Goal: Transaction & Acquisition: Purchase product/service

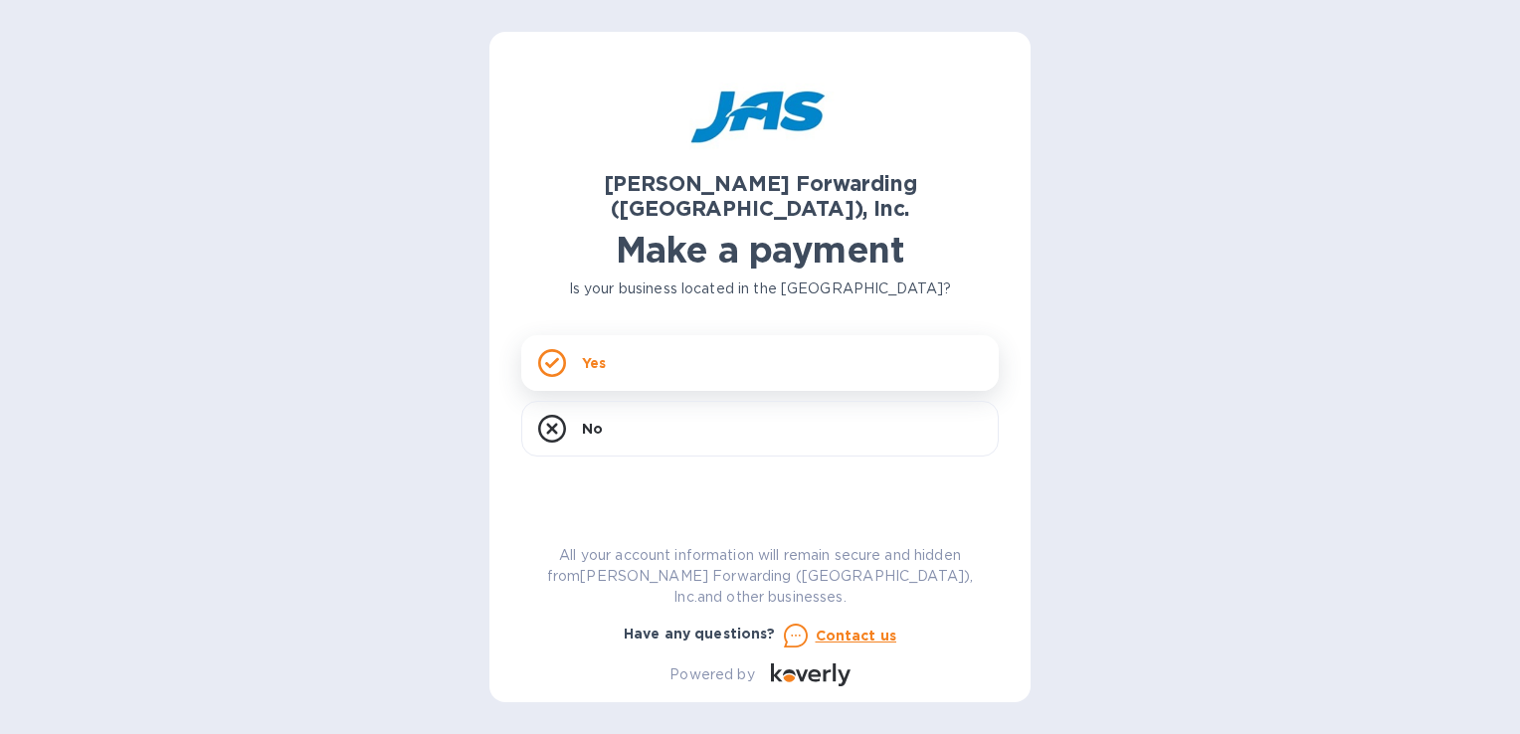
click at [521, 335] on div "Yes" at bounding box center [760, 363] width 478 height 56
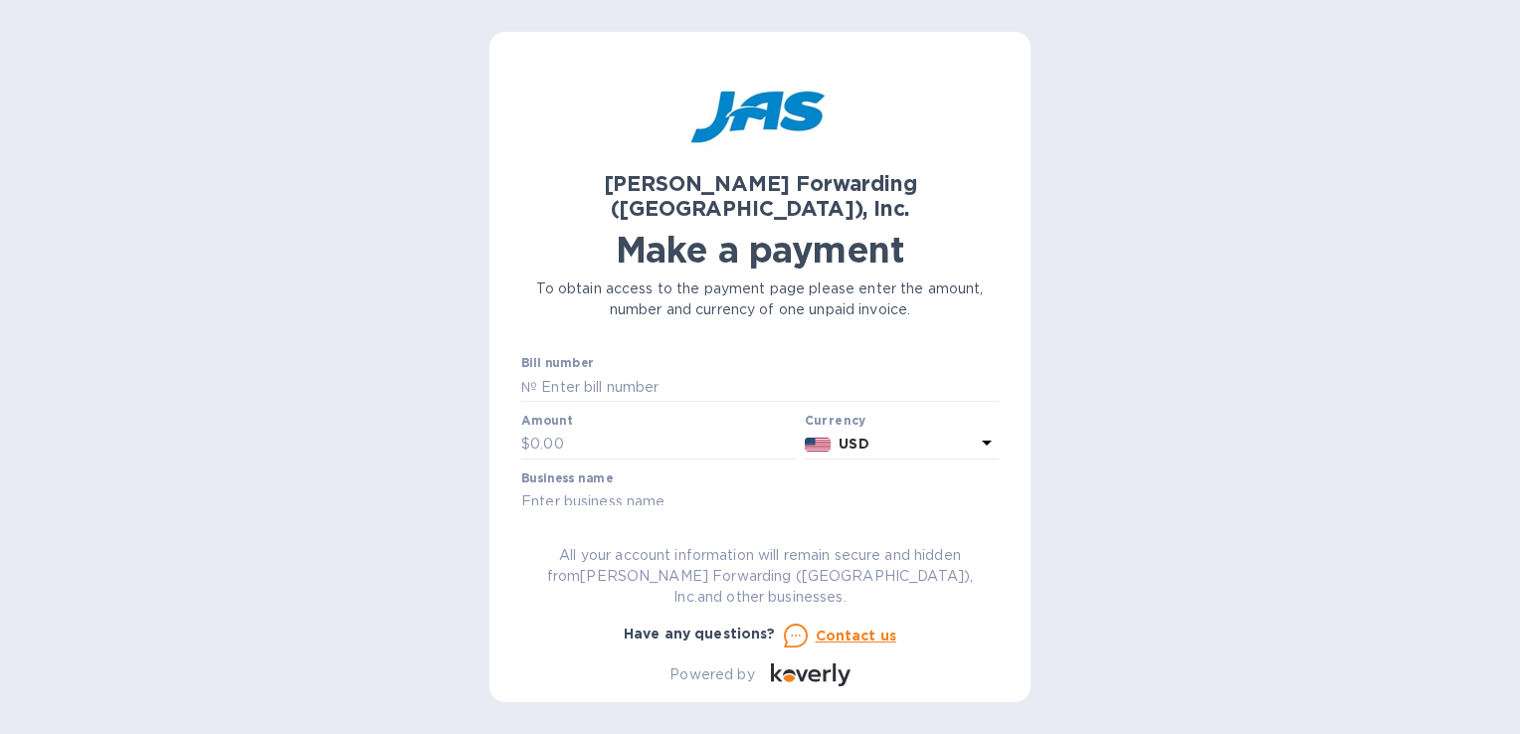
click at [549, 358] on label "Bill number" at bounding box center [557, 364] width 72 height 12
click at [607, 430] on input "text" at bounding box center [663, 445] width 267 height 30
type input "150"
click at [579, 372] on input "text" at bounding box center [768, 387] width 462 height 30
click at [613, 372] on input "text" at bounding box center [768, 387] width 462 height 30
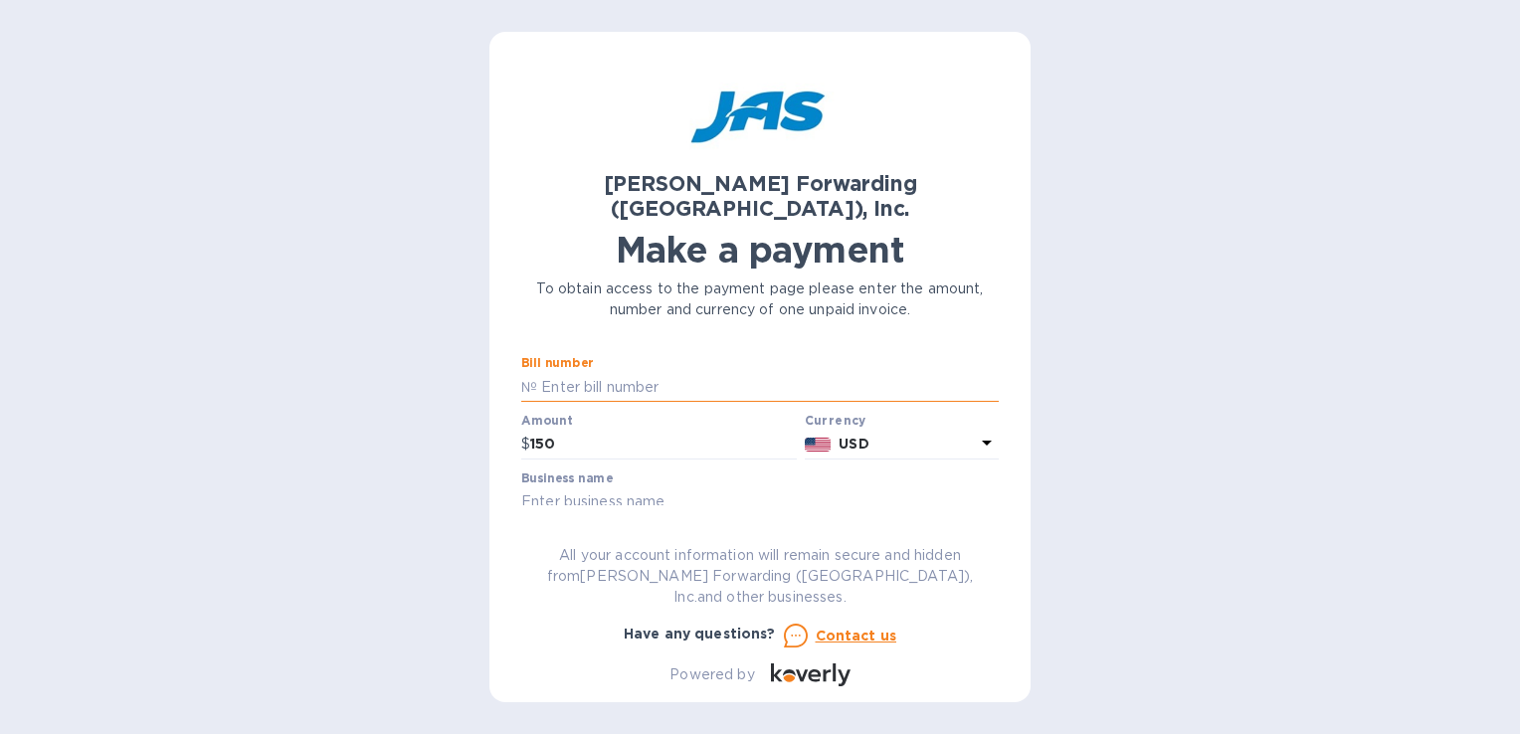
paste input "ONEYHELF03471600"
type input "ONEYHELF03471600"
click at [583, 488] on input "text" at bounding box center [760, 503] width 478 height 30
type input "CARISAM-[PERSON_NAME] ,INC"
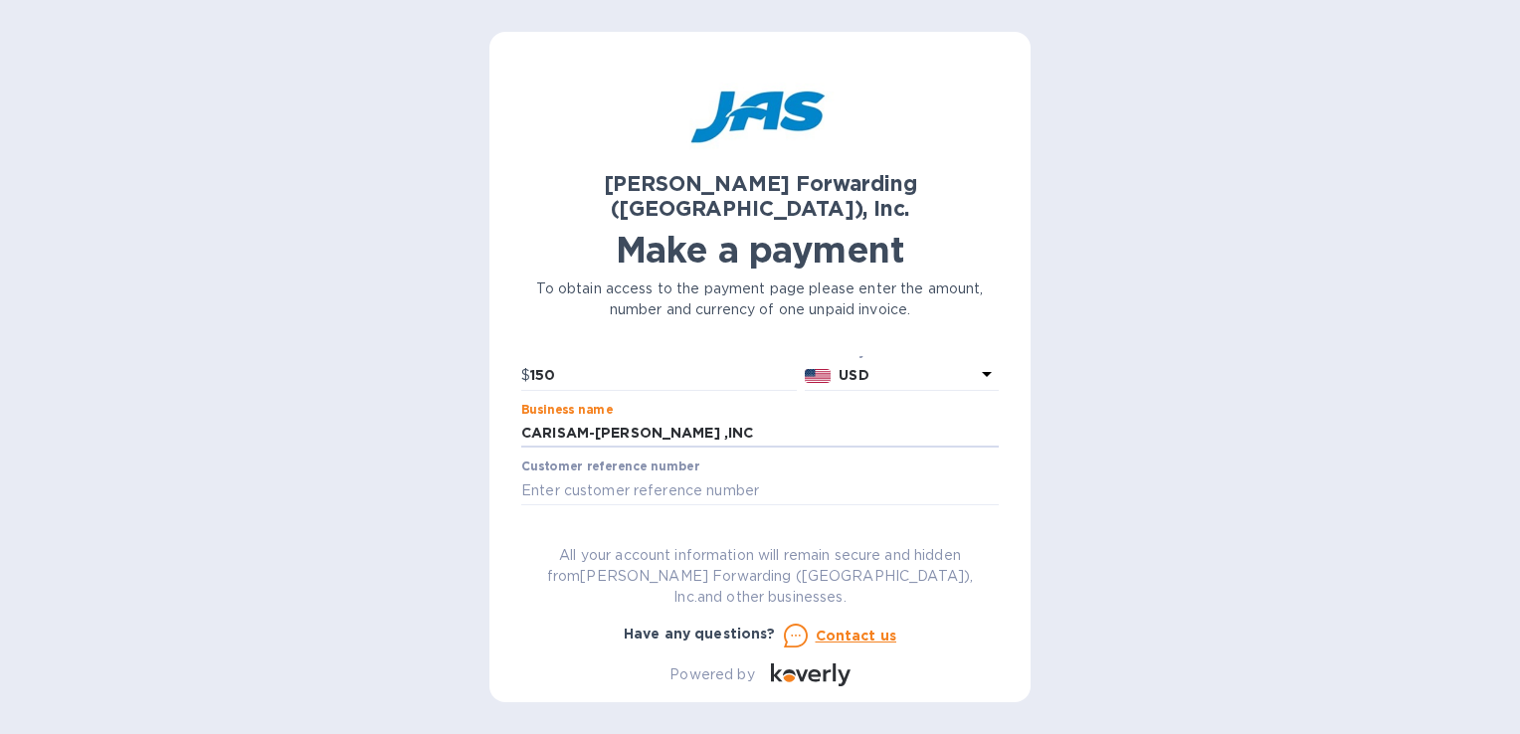
scroll to position [99, 0]
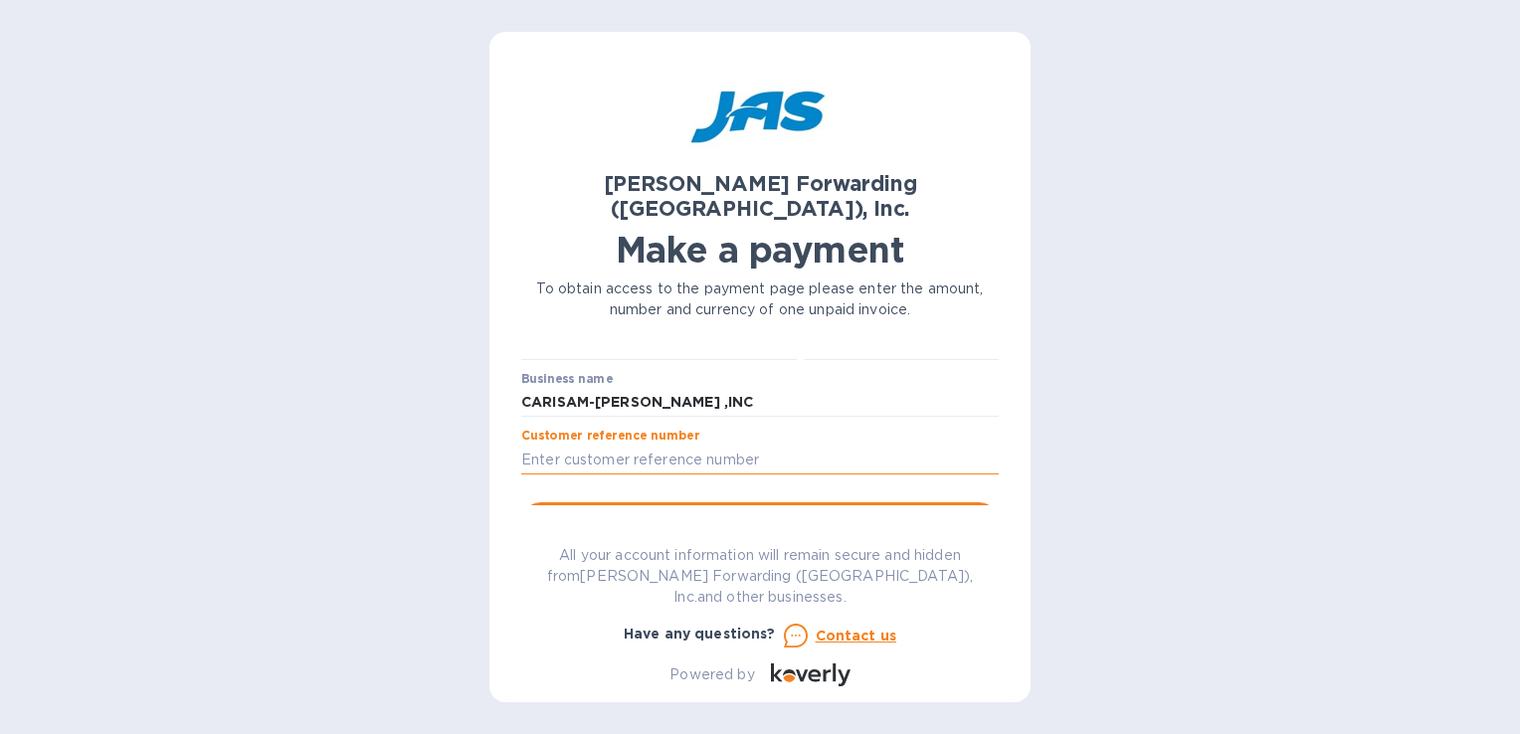
click at [597, 445] on input "text" at bounding box center [760, 460] width 478 height 30
type input "153929-153928"
click at [700, 502] on button "Go to payment page" at bounding box center [760, 522] width 478 height 40
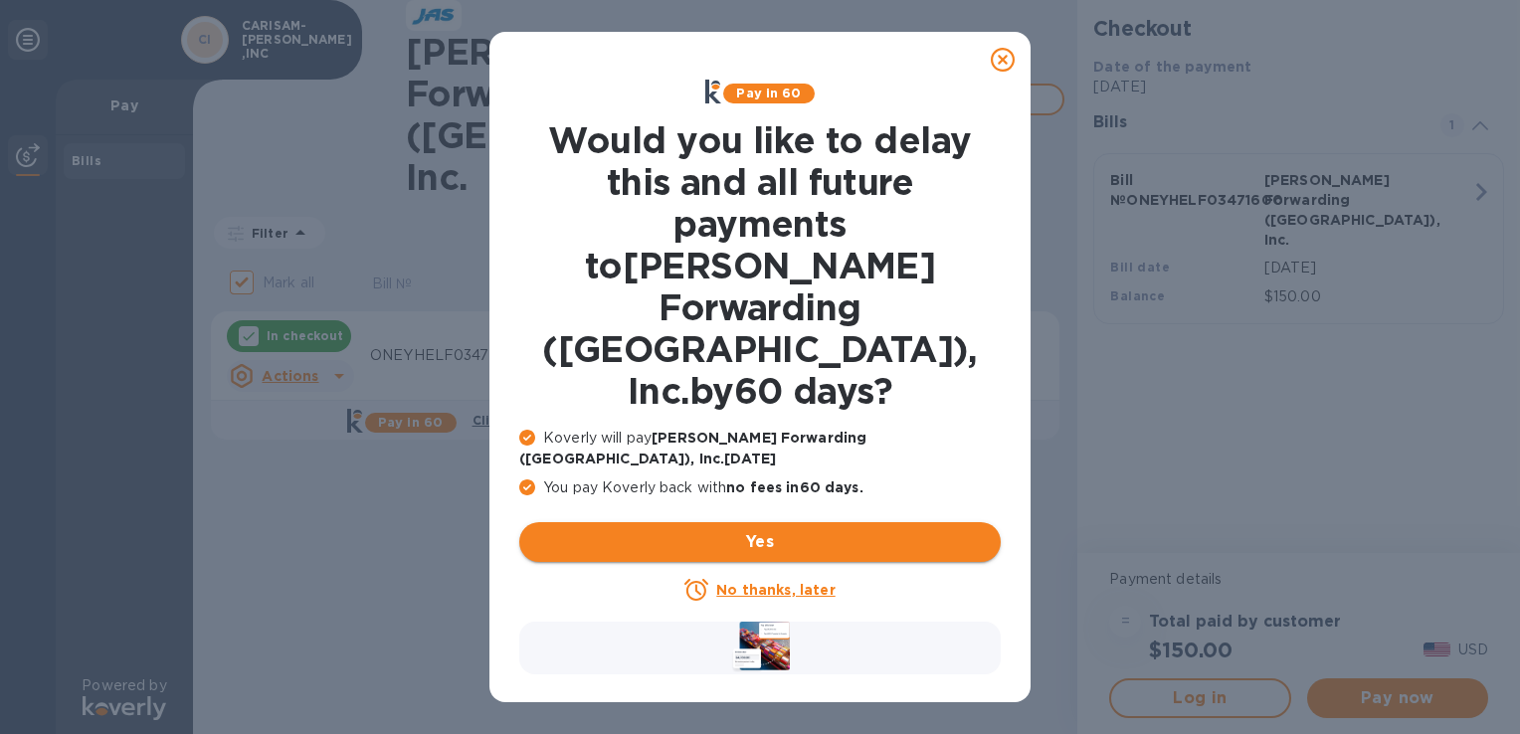
click at [755, 530] on span "Yes" at bounding box center [760, 542] width 450 height 24
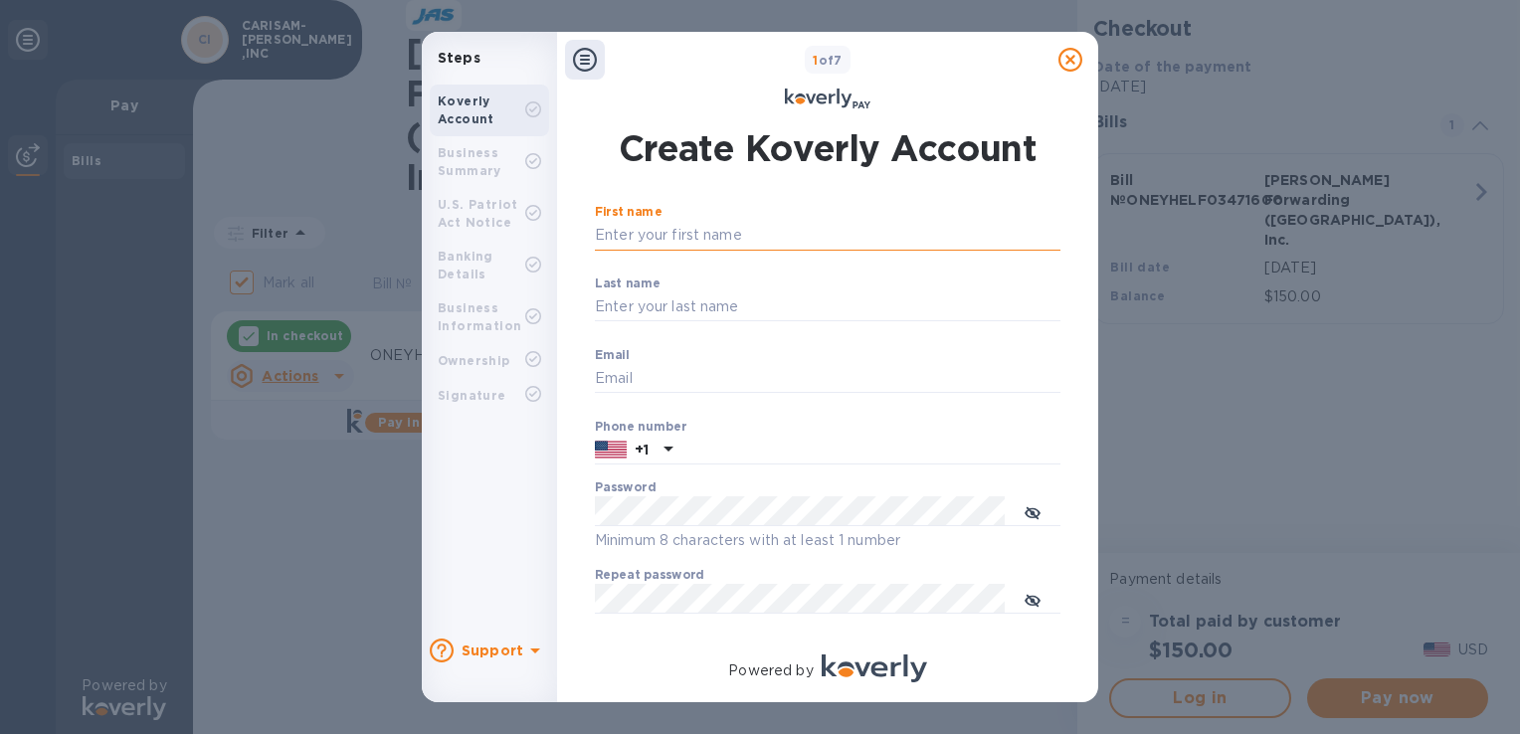
click at [673, 237] on input "First name" at bounding box center [828, 236] width 466 height 30
type input "[PERSON_NAME]"
type input "FLINT"
type input "[EMAIL_ADDRESS][DOMAIN_NAME]"
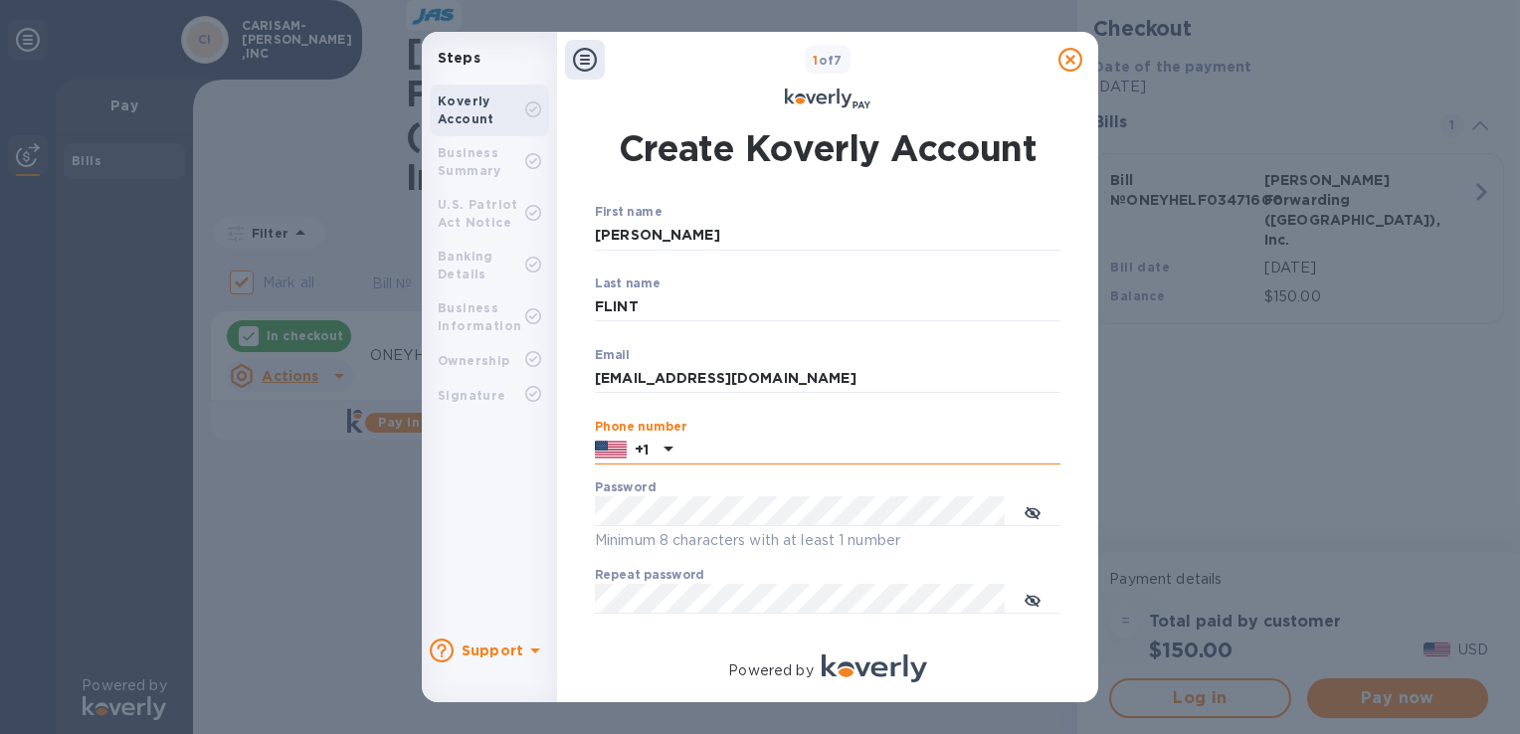
click at [708, 456] on input "text" at bounding box center [871, 451] width 380 height 30
type input "3055913993"
click at [913, 541] on p "Minimum 8 characters with at least 1 number" at bounding box center [828, 540] width 466 height 23
click at [776, 527] on div "Password Minimum 8 characters with at least 1 number" at bounding box center [828, 517] width 466 height 72
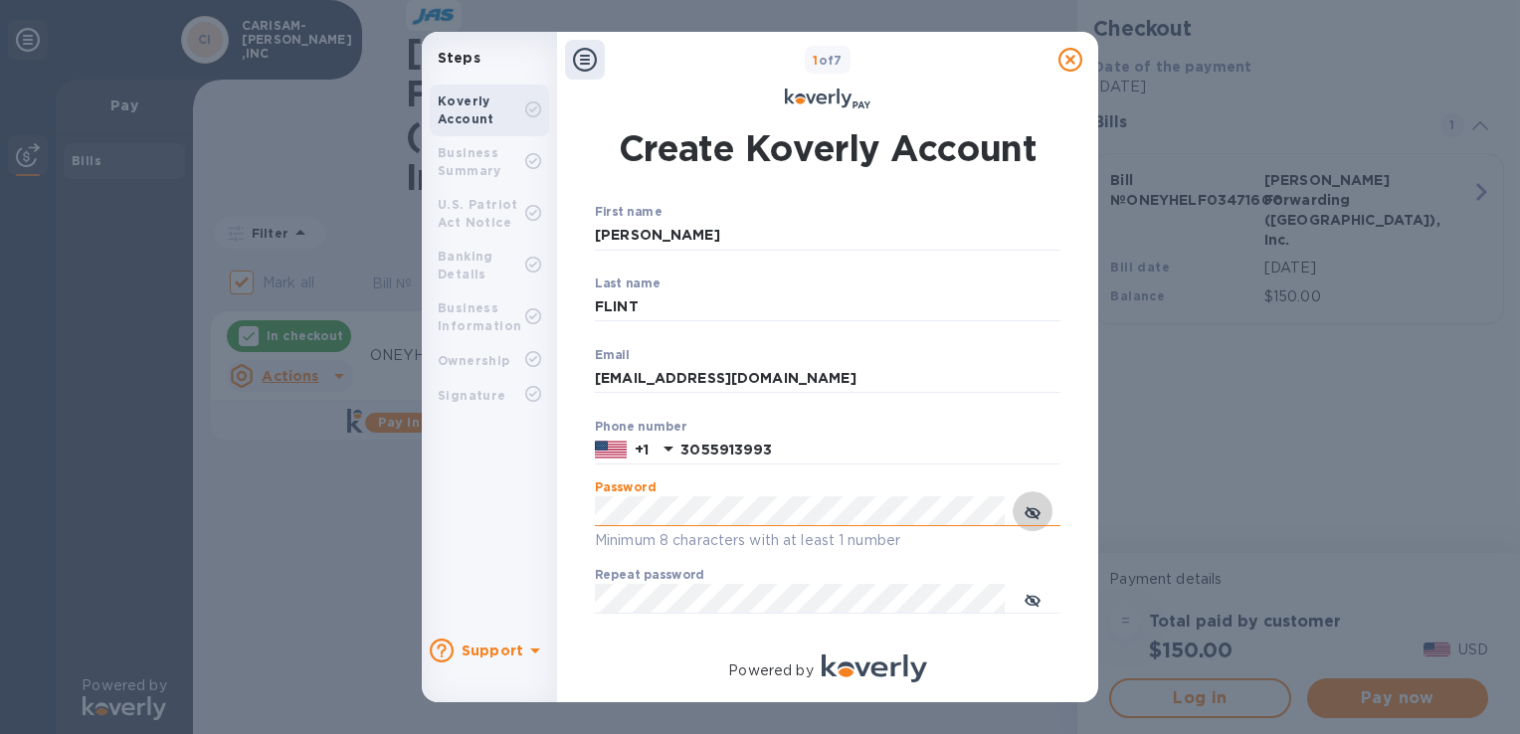
click at [1031, 507] on icon "toggle password visibility" at bounding box center [1033, 513] width 16 height 16
click at [461, 486] on div "Steps Koverly Account Business Summary U.S. Patriot Act Notice Banking Details …" at bounding box center [760, 367] width 677 height 671
click at [1038, 596] on icon "toggle password visibility" at bounding box center [1033, 601] width 16 height 16
click at [1035, 599] on icon "toggle password visibility" at bounding box center [1033, 601] width 16 height 16
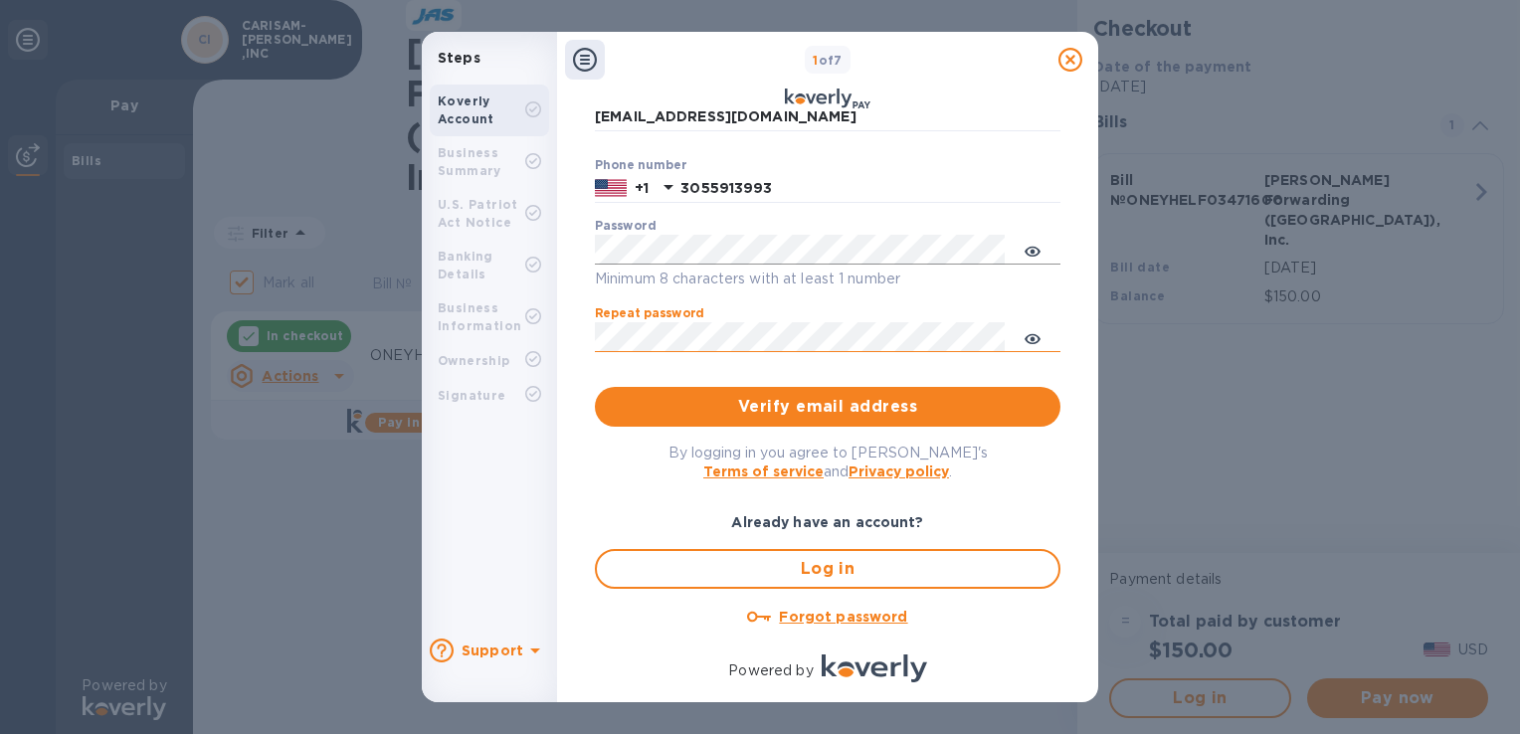
scroll to position [279, 0]
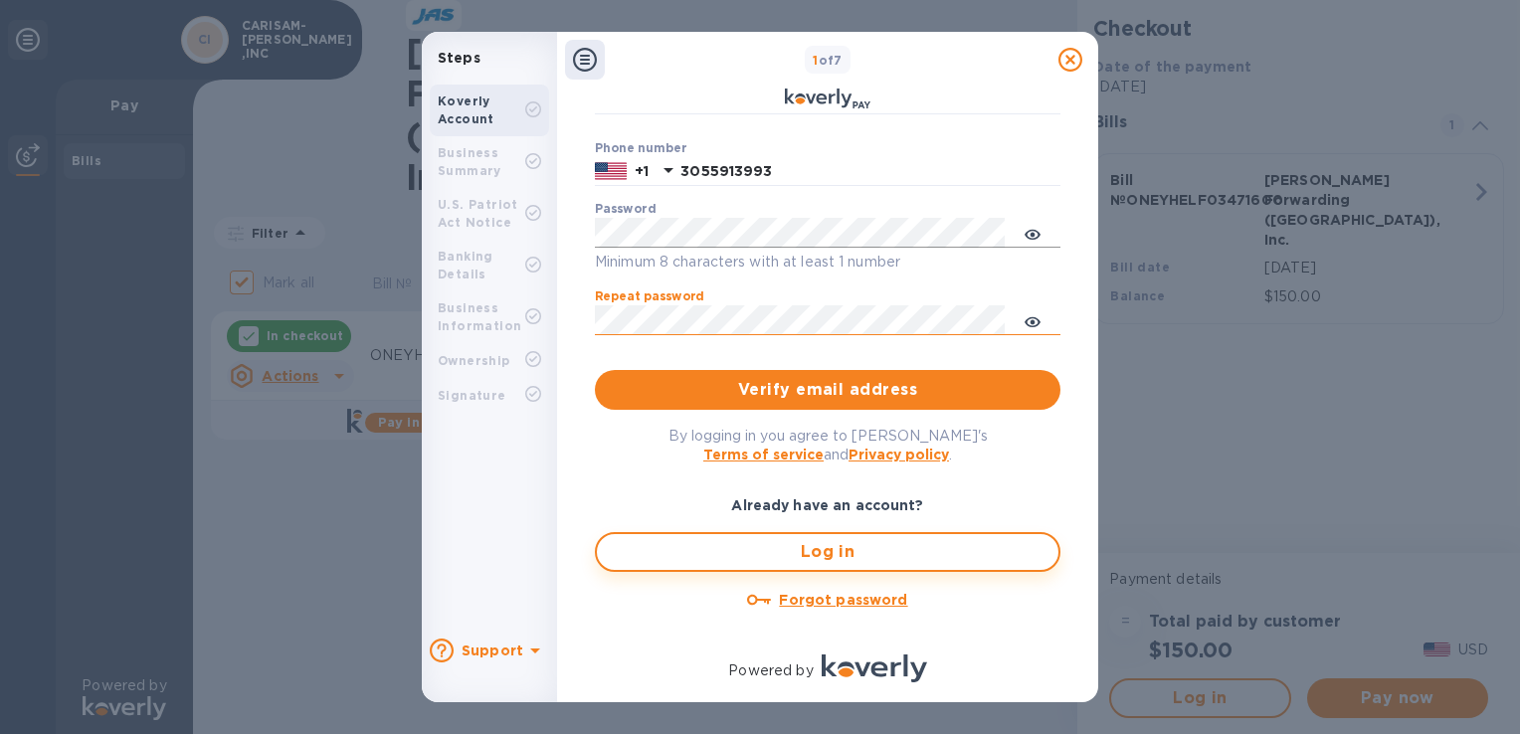
click at [832, 543] on span "Log in" at bounding box center [828, 552] width 430 height 24
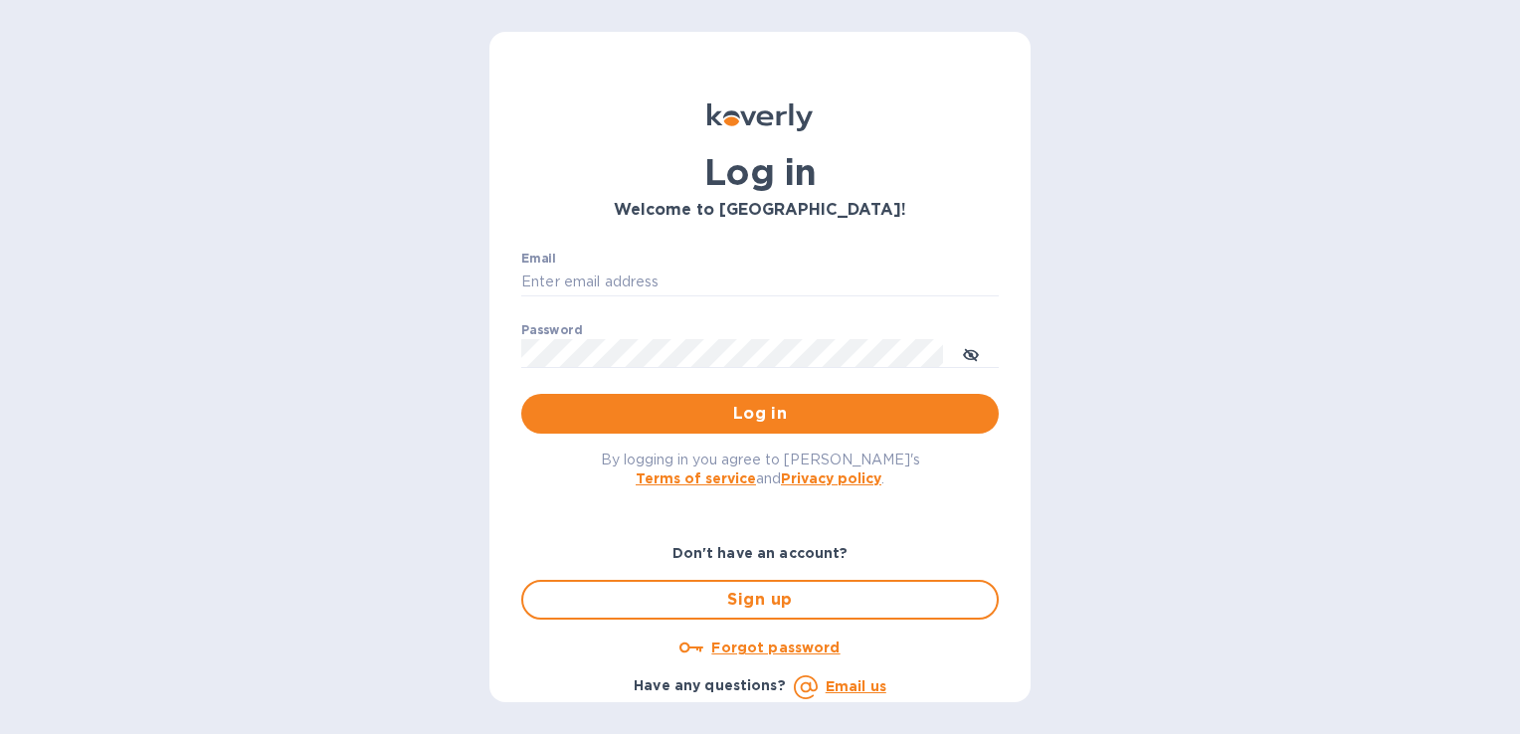
type input "[EMAIL_ADDRESS][DOMAIN_NAME]"
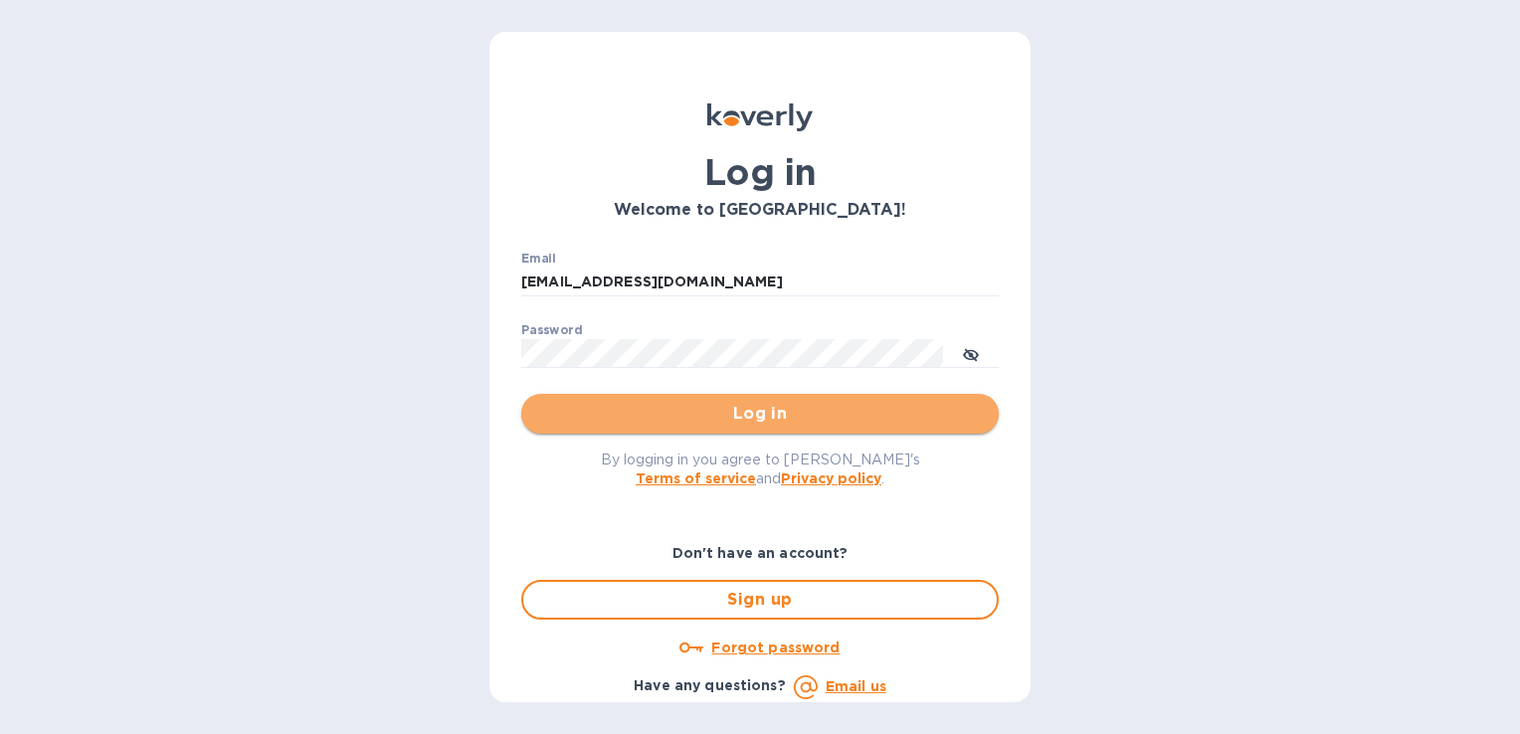
click at [798, 404] on span "Log in" at bounding box center [760, 414] width 446 height 24
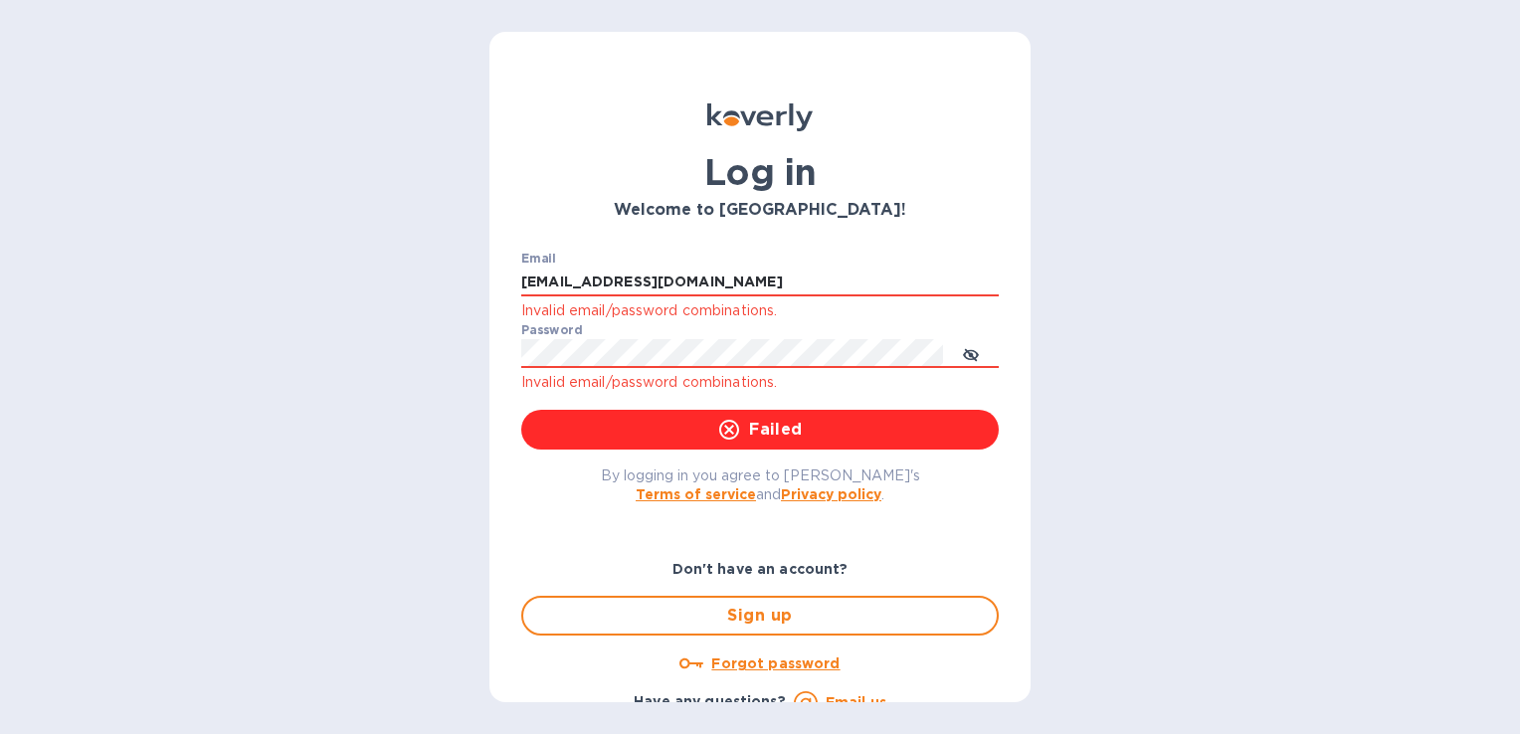
click at [428, 462] on div "Log in Welcome to [GEOGRAPHIC_DATA]! Email [EMAIL_ADDRESS][DOMAIN_NAME] Invalid…" at bounding box center [760, 367] width 1520 height 734
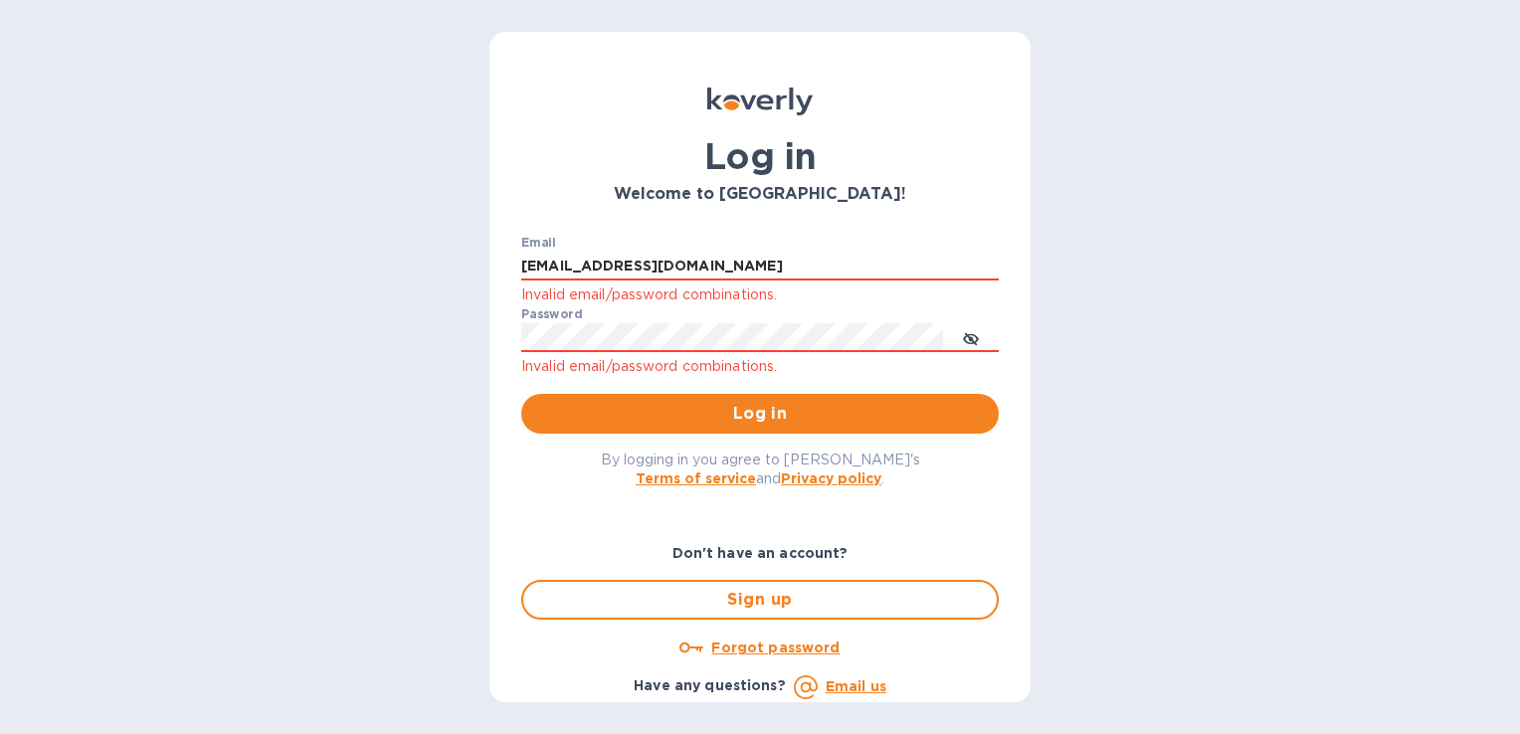
scroll to position [21, 0]
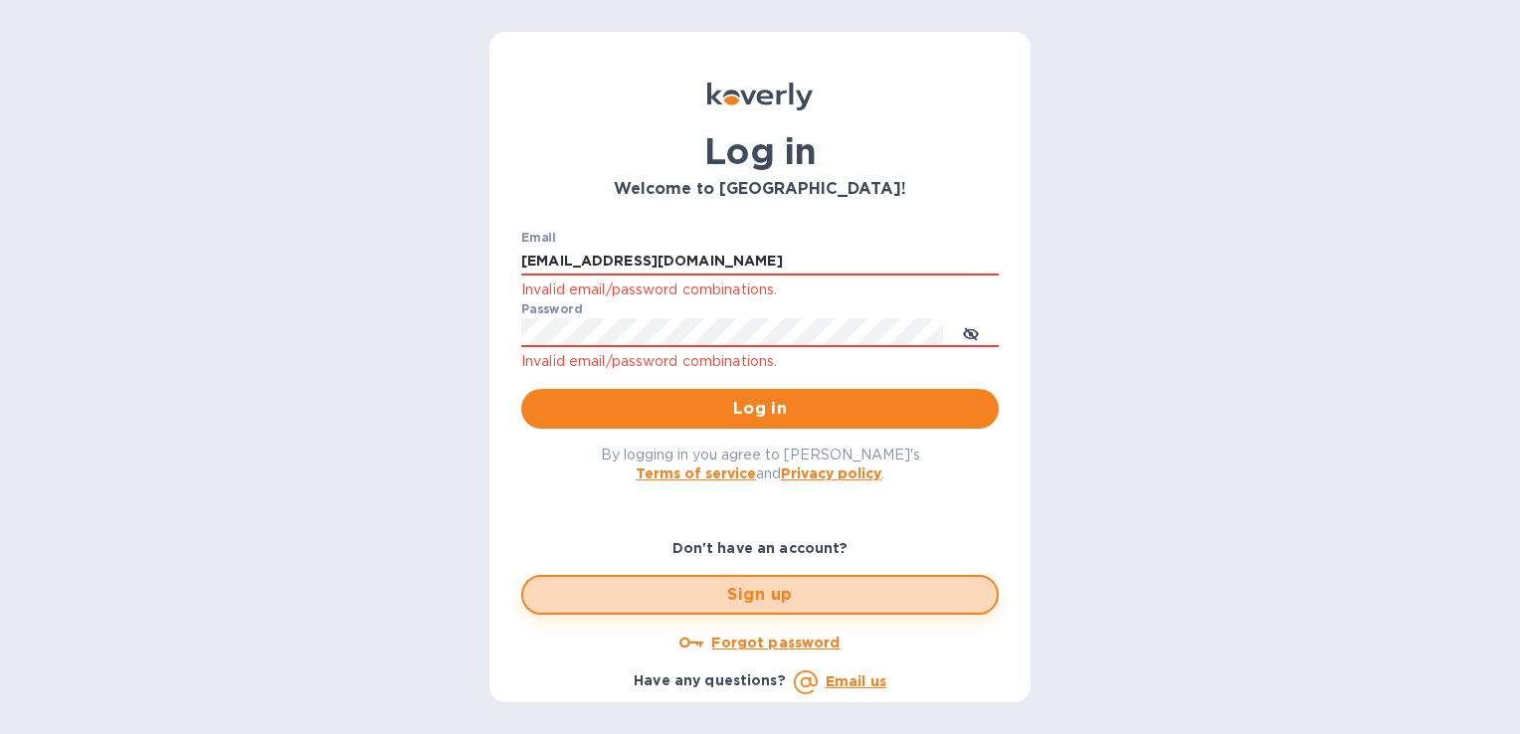
click at [788, 599] on span "Sign up" at bounding box center [760, 595] width 442 height 24
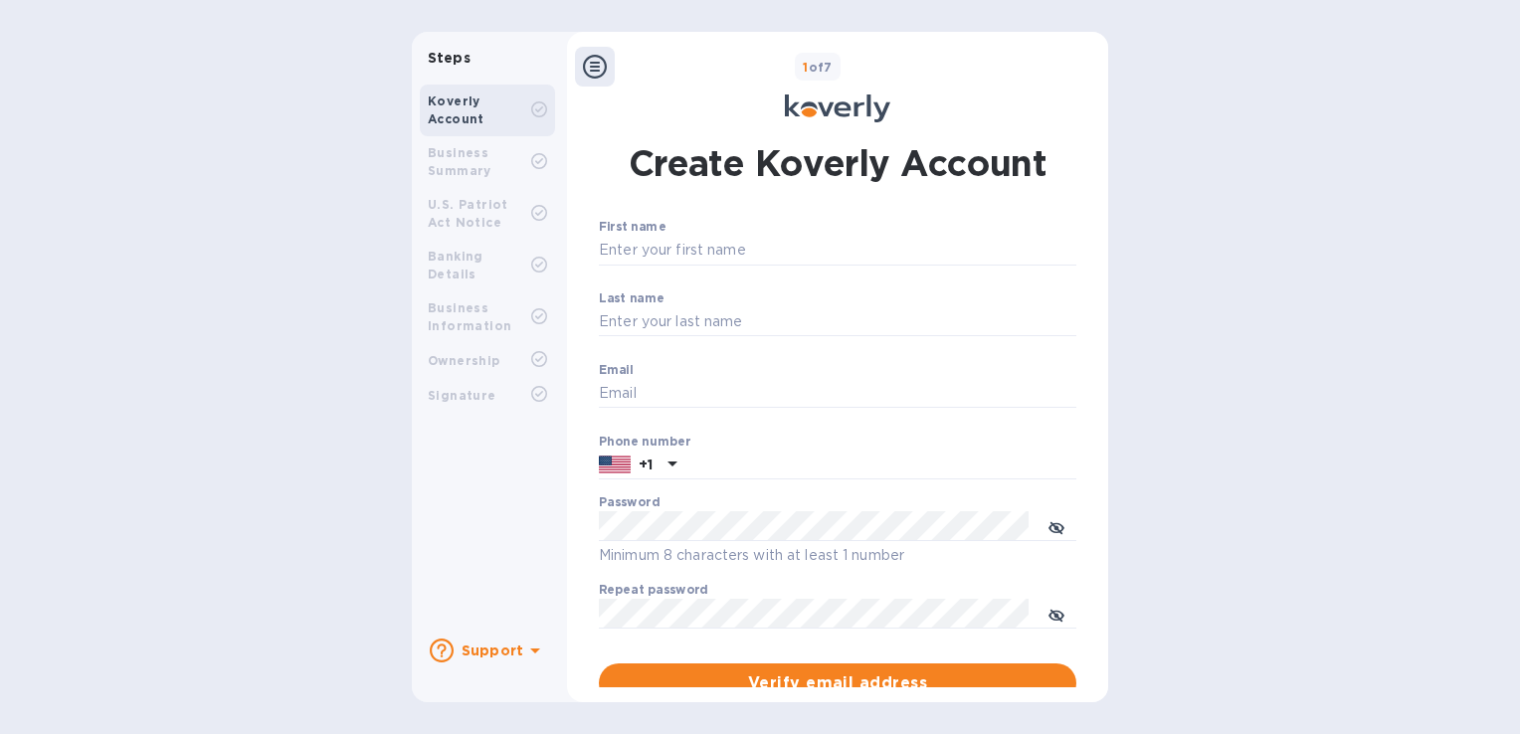
type input "[EMAIL_ADDRESS][DOMAIN_NAME]"
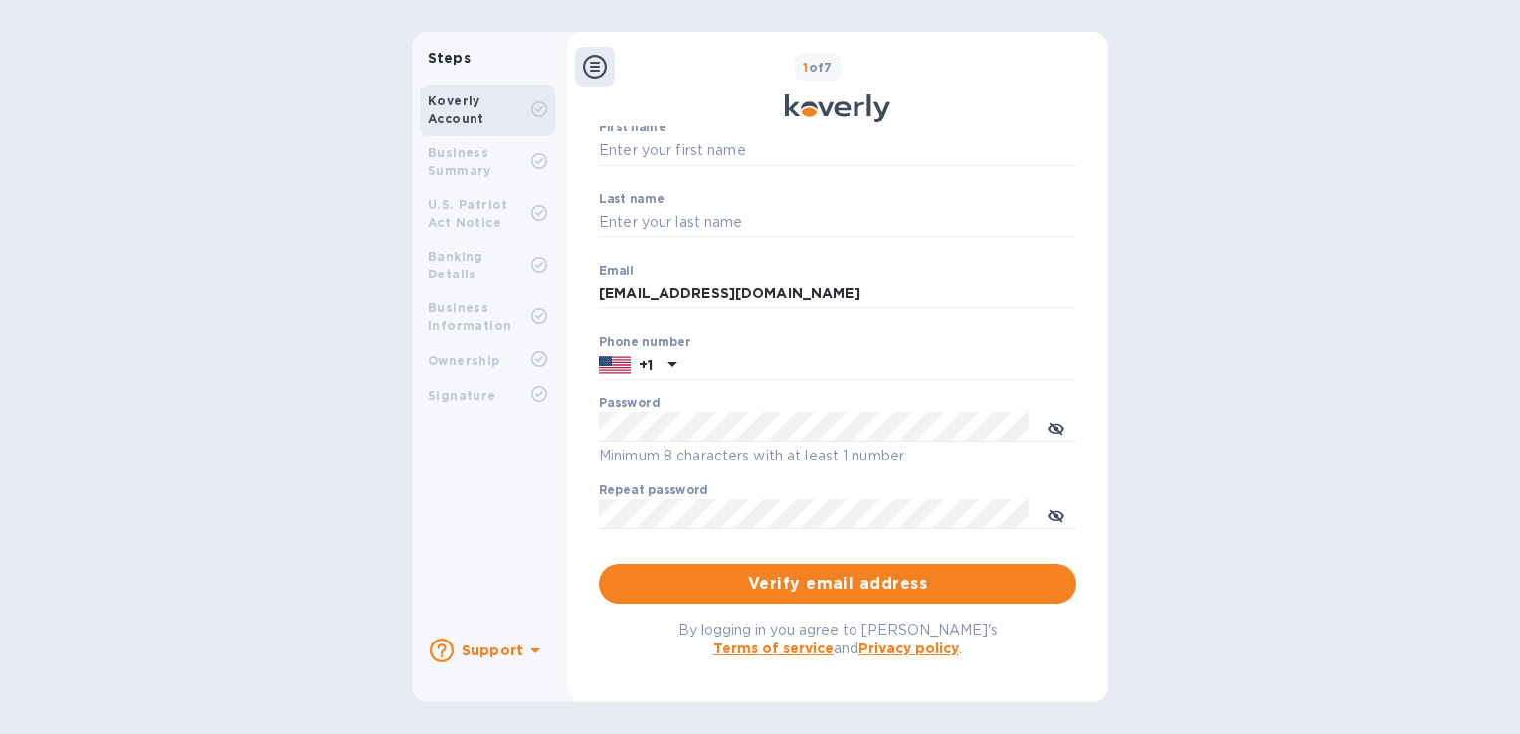
scroll to position [199, 0]
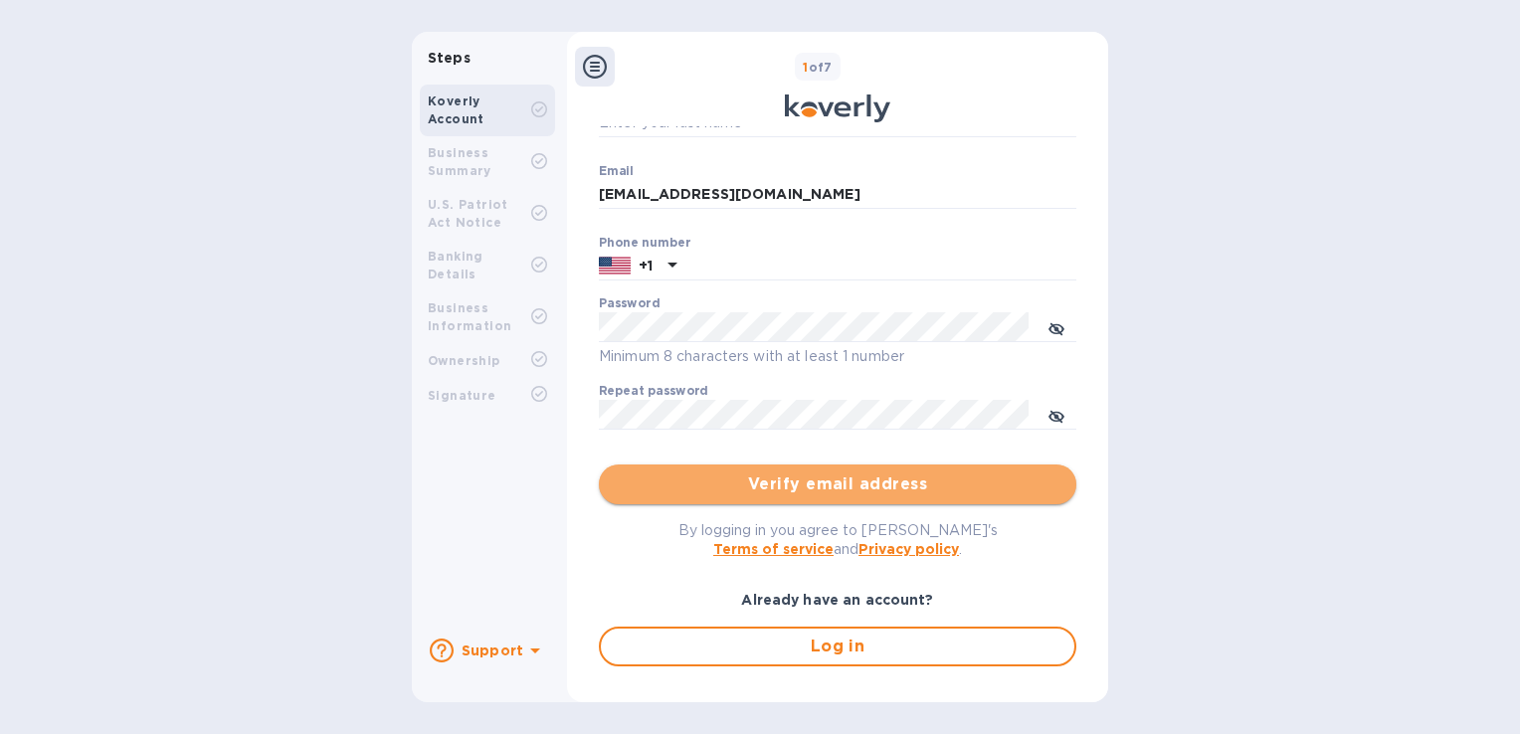
click at [858, 484] on span "Verify email address" at bounding box center [838, 485] width 446 height 24
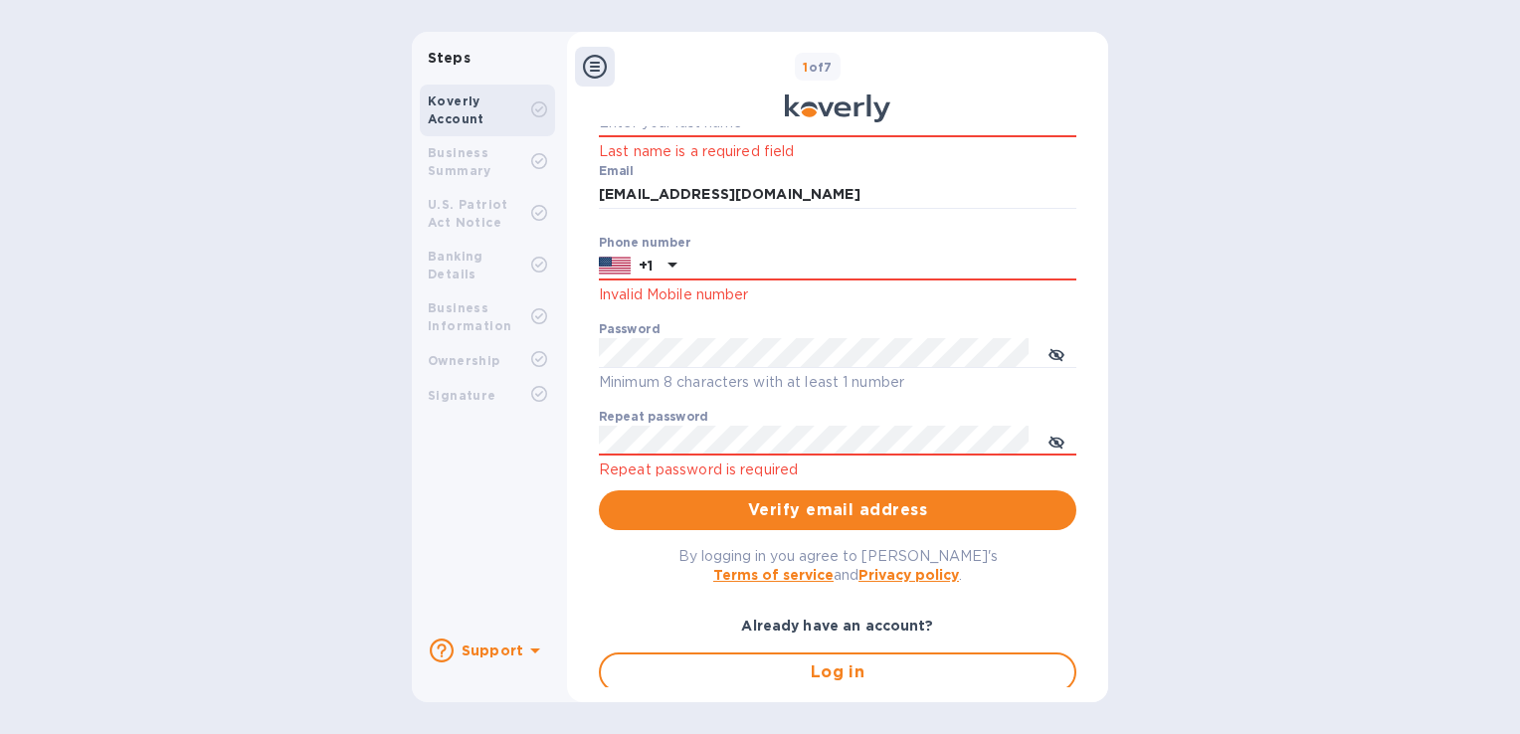
scroll to position [0, 0]
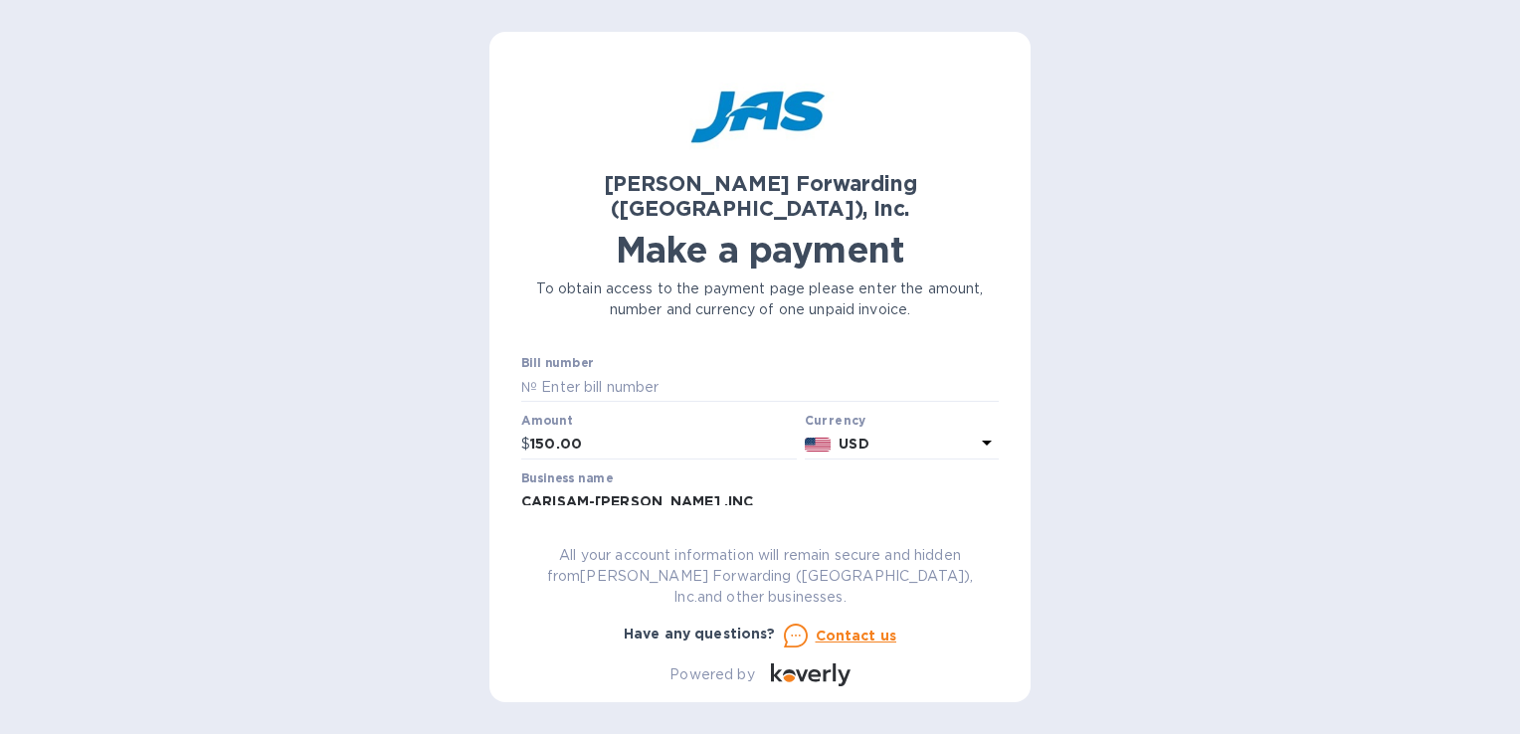
scroll to position [99, 0]
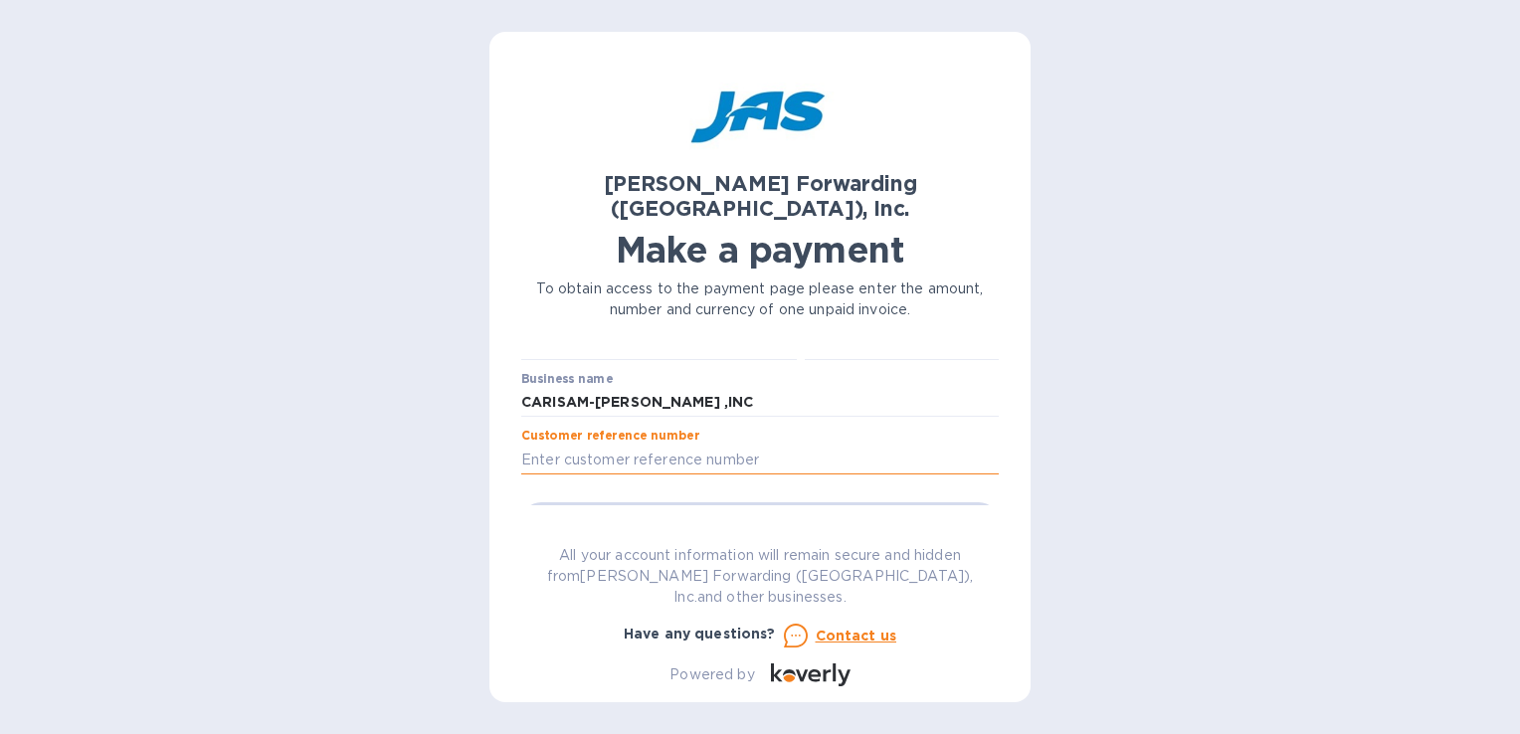
click at [671, 445] on input "text" at bounding box center [760, 460] width 478 height 30
type input "153929-153928"
type input "ONEYHELF03471600"
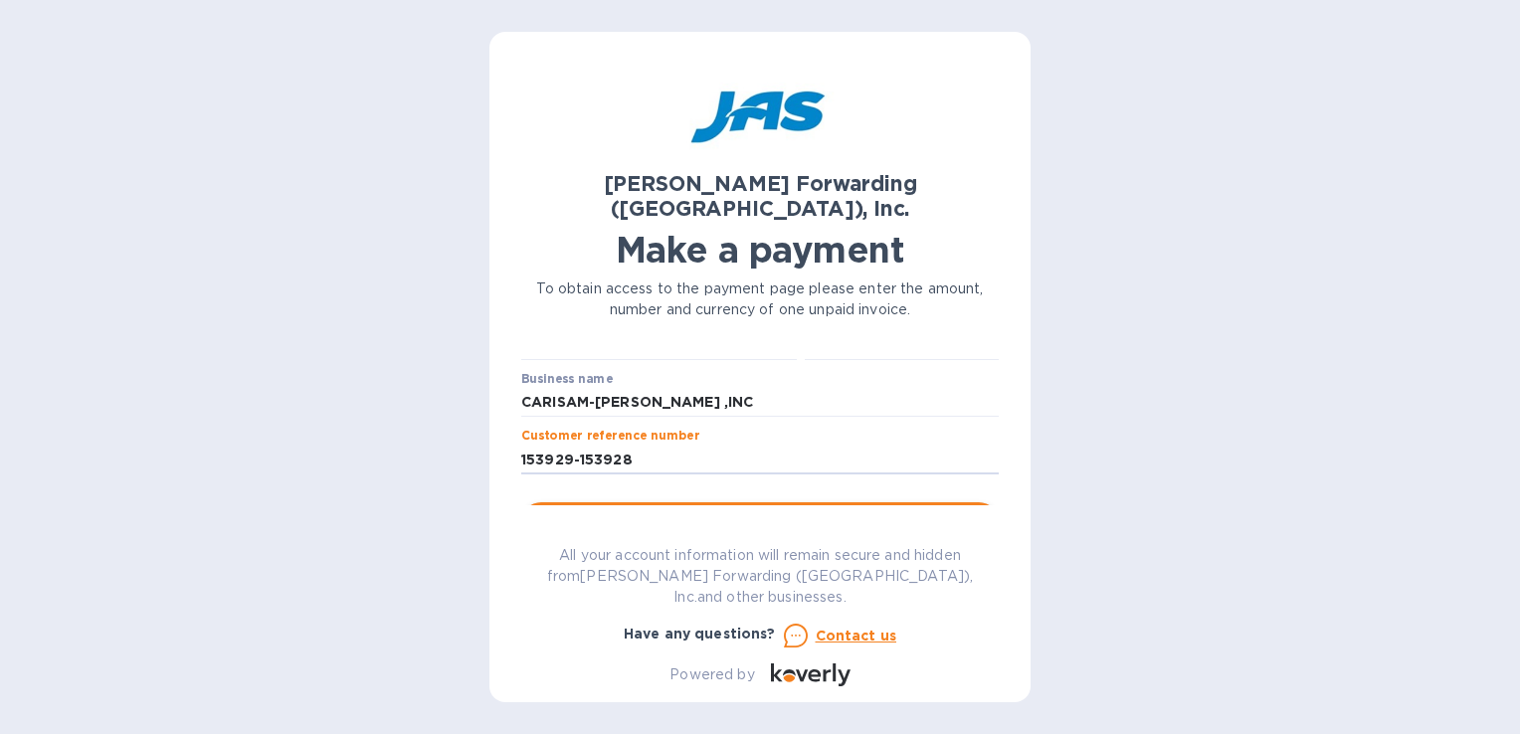
click at [770, 510] on span "Go to payment page" at bounding box center [760, 522] width 446 height 24
